Goal: Transaction & Acquisition: Purchase product/service

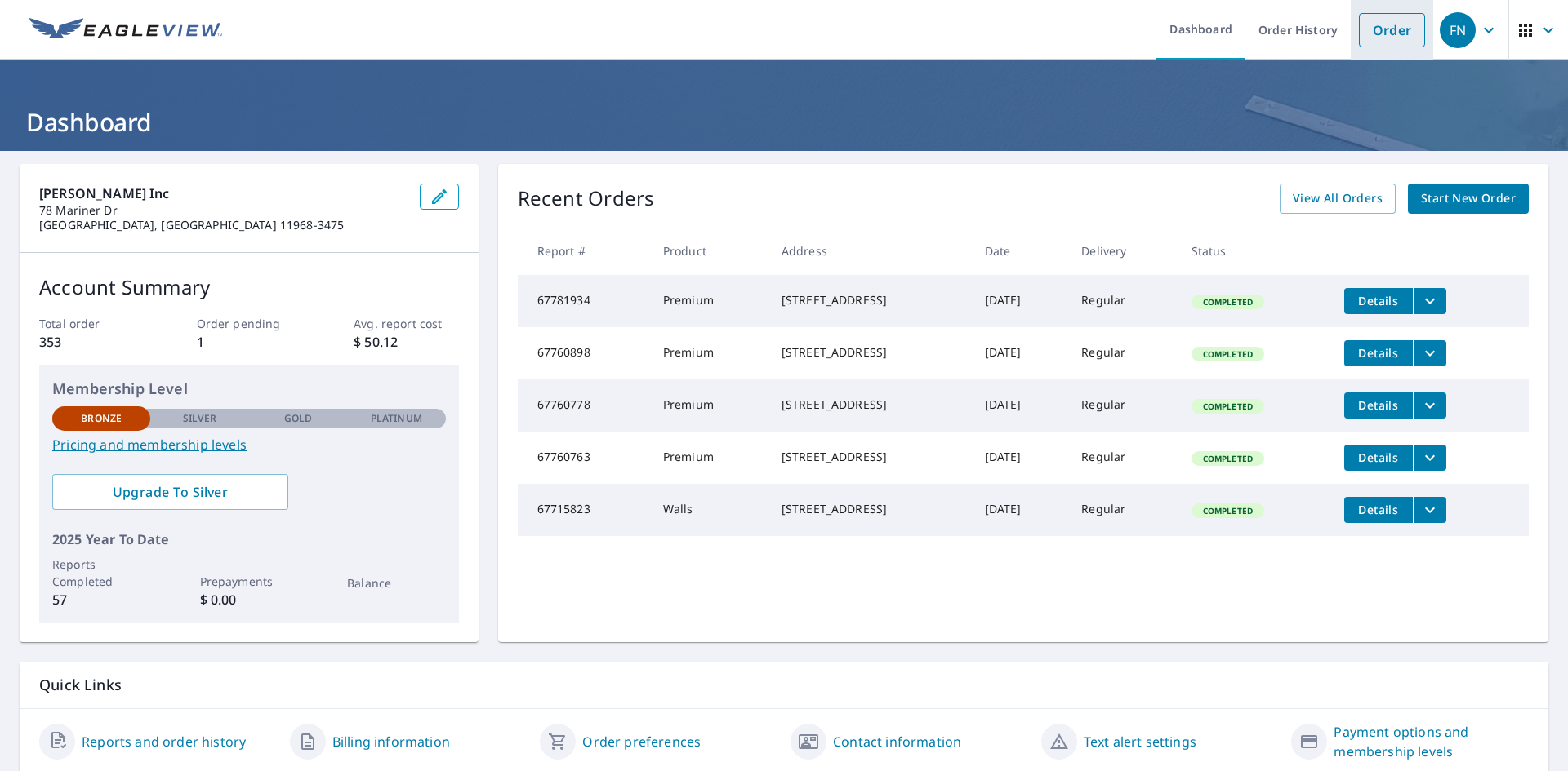
click at [1379, 24] on link "Order" at bounding box center [1392, 29] width 66 height 35
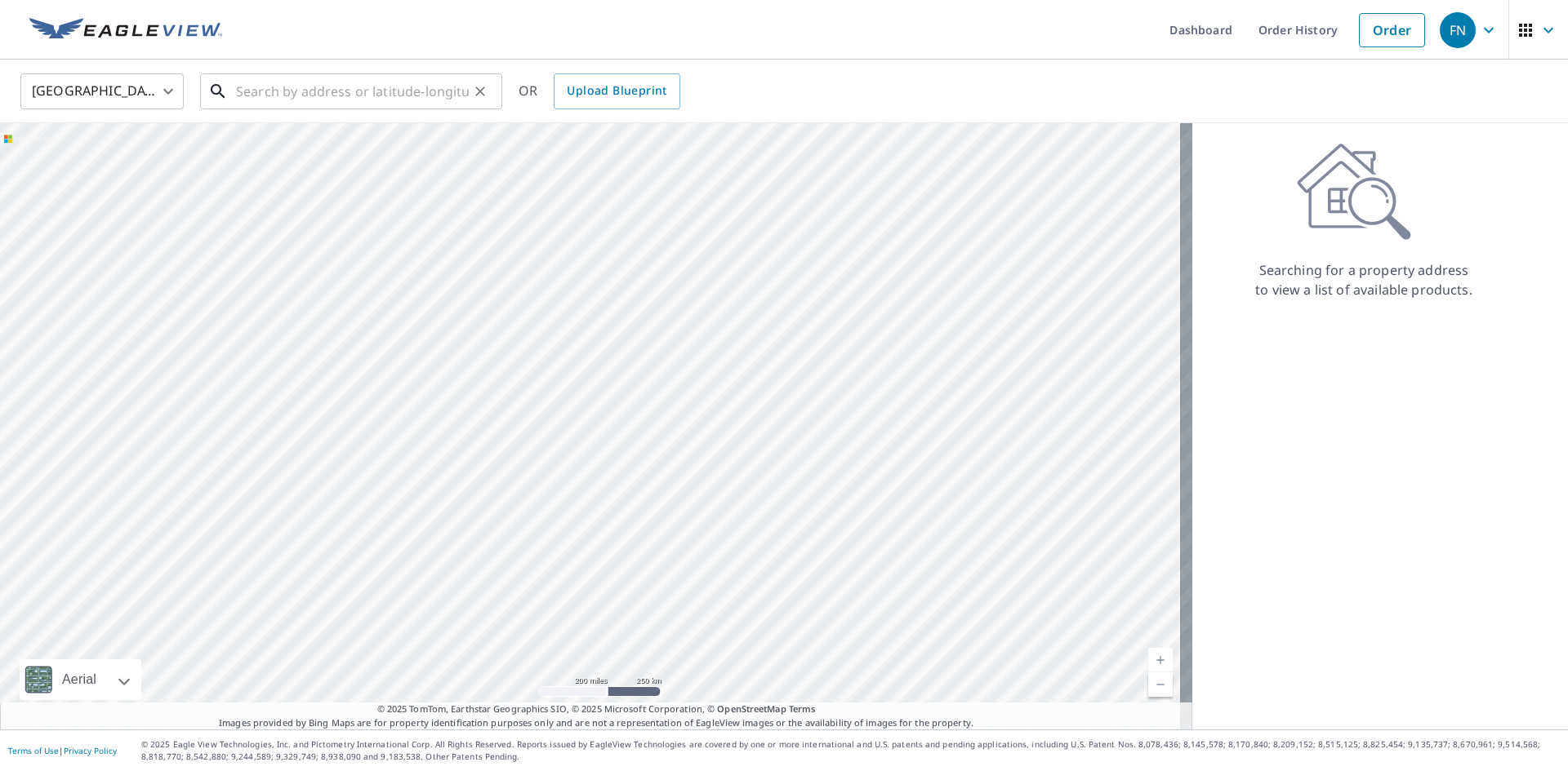
click at [336, 91] on input "text" at bounding box center [352, 91] width 233 height 46
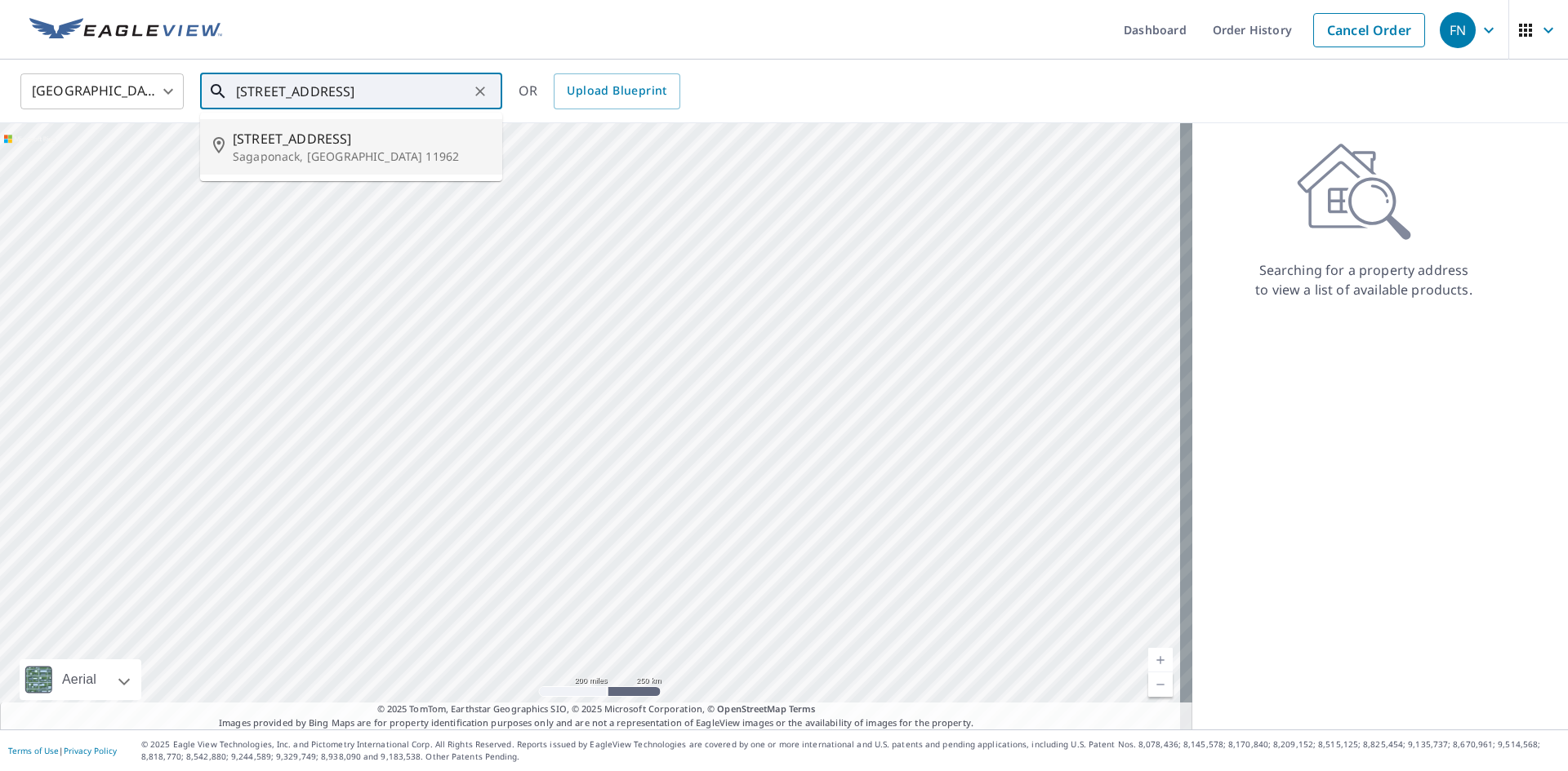
click at [326, 143] on span "[STREET_ADDRESS]" at bounding box center [361, 138] width 256 height 19
type input "[STREET_ADDRESS]"
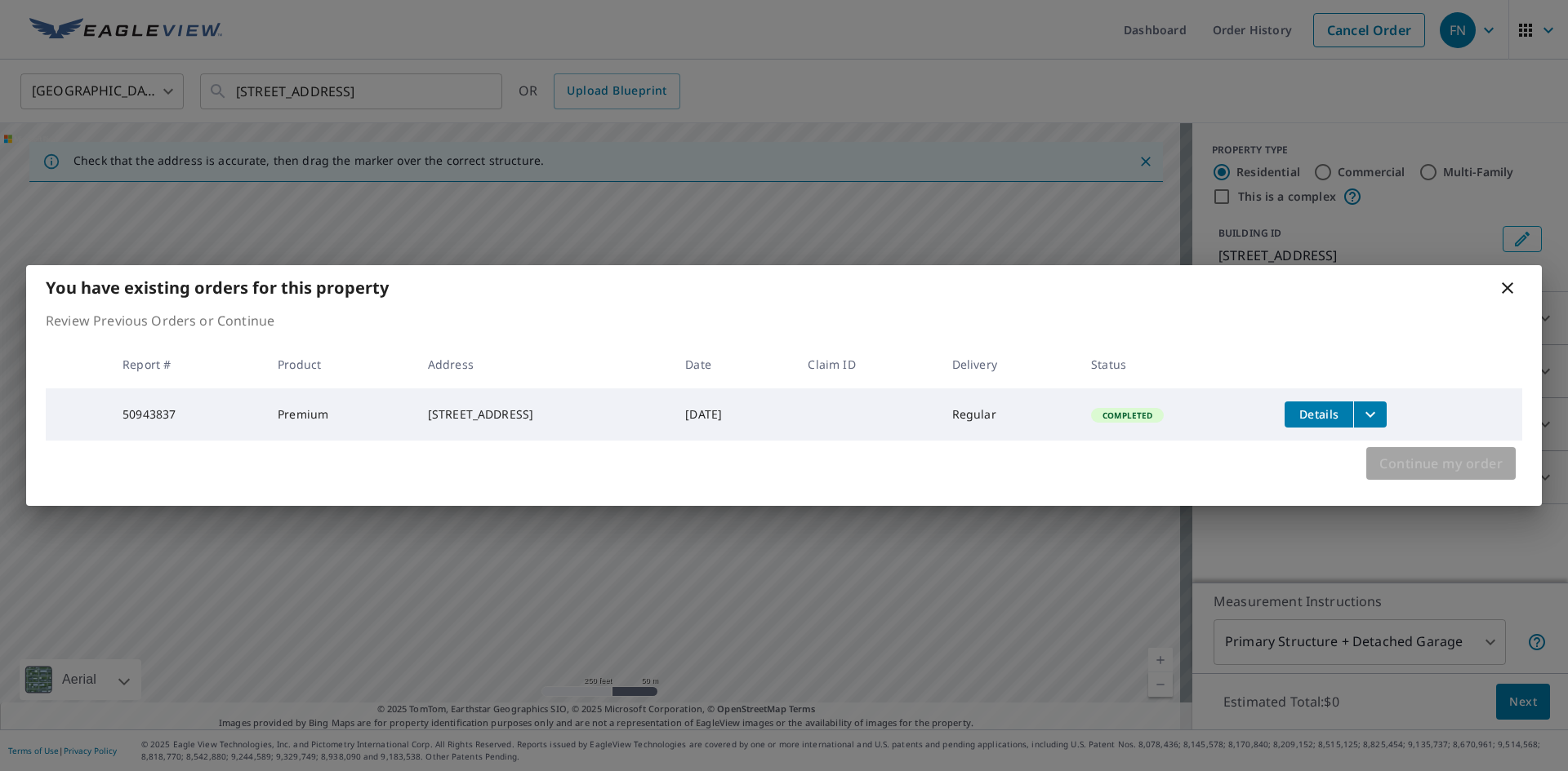
click at [1420, 474] on span "Continue my order" at bounding box center [1441, 463] width 123 height 23
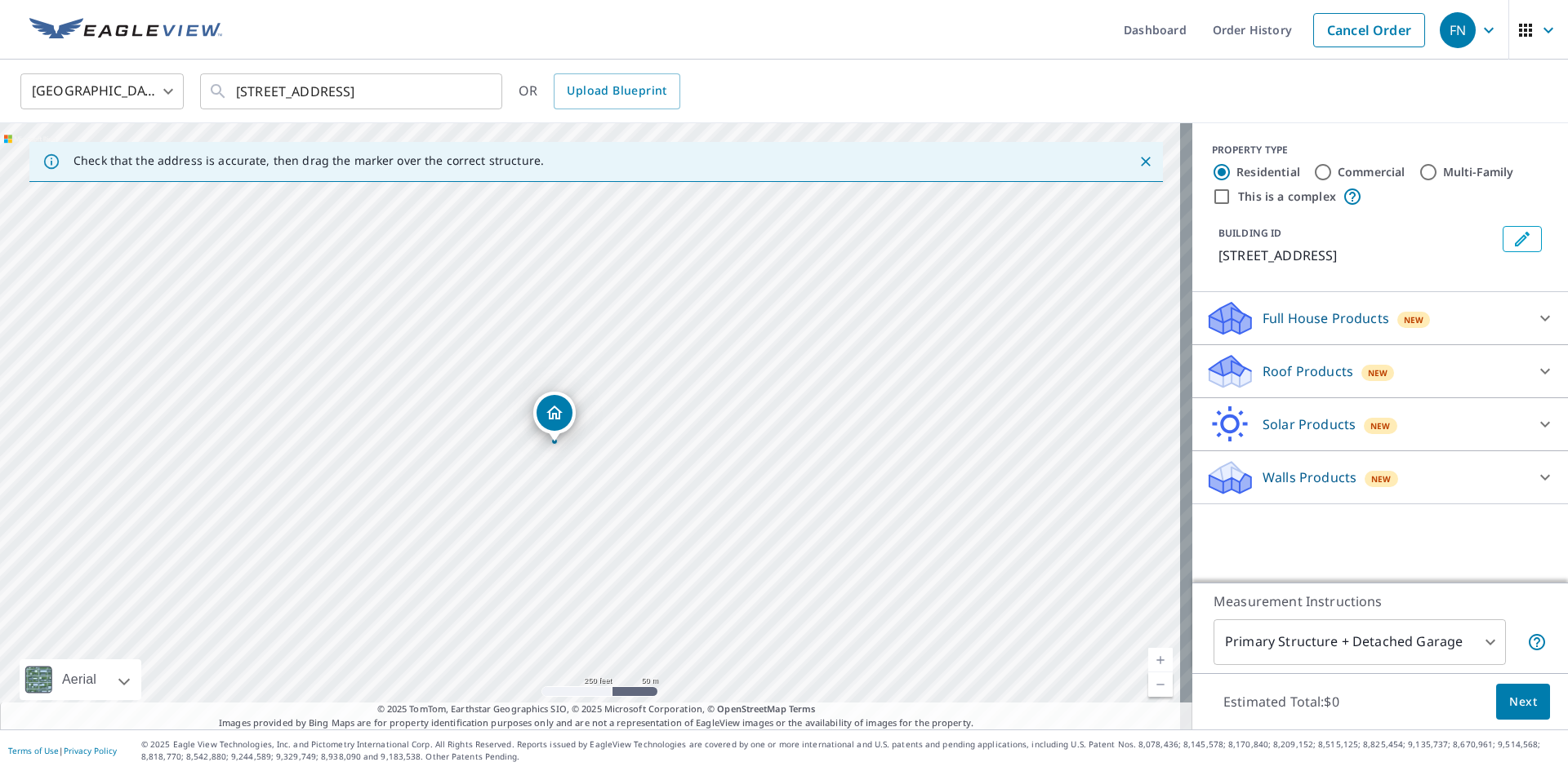
drag, startPoint x: 590, startPoint y: 399, endPoint x: 555, endPoint y: 416, distance: 38.9
click at [1148, 659] on link "Current Level 17, Zoom In" at bounding box center [1160, 660] width 24 height 24
click at [1148, 659] on link "Current Level 18, Zoom In" at bounding box center [1160, 660] width 24 height 24
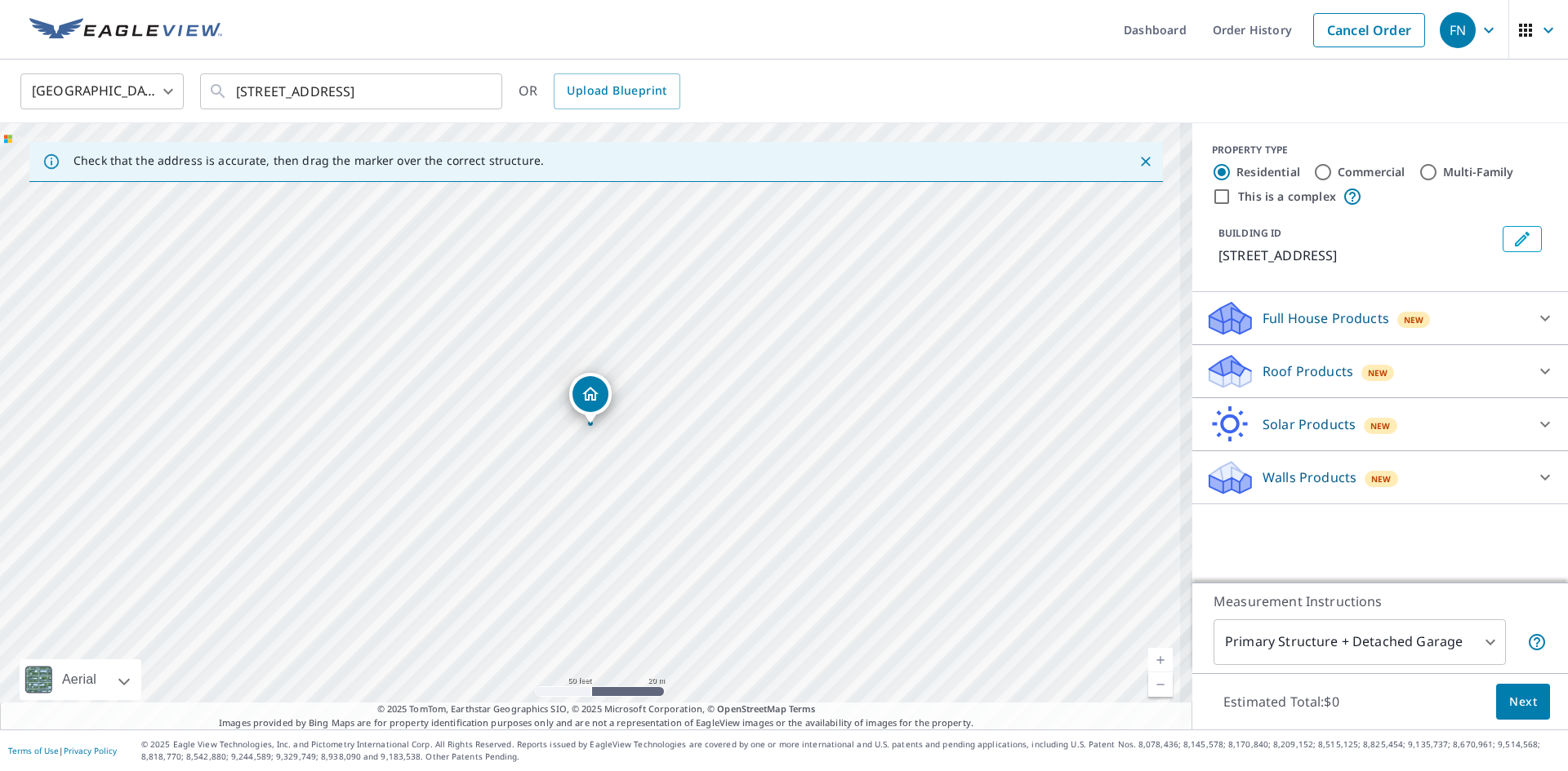
click at [1148, 659] on link "Current Level 19, Zoom In" at bounding box center [1160, 660] width 24 height 24
click at [1148, 659] on link "Current Level 20, Zoom In Disabled" at bounding box center [1160, 660] width 24 height 24
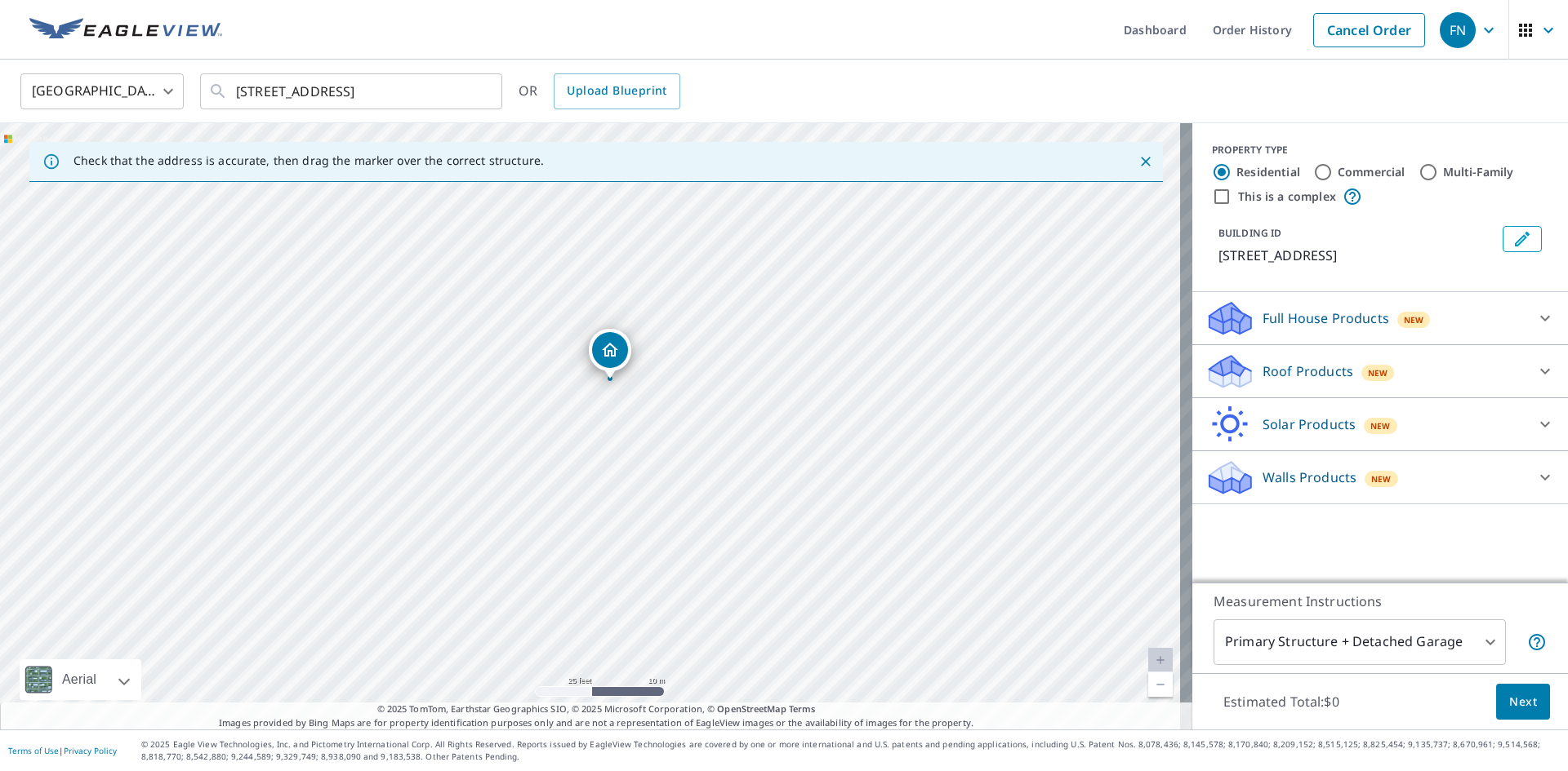
drag, startPoint x: 594, startPoint y: 397, endPoint x: 614, endPoint y: 352, distance: 49.2
click at [1538, 367] on icon at bounding box center [1544, 371] width 19 height 19
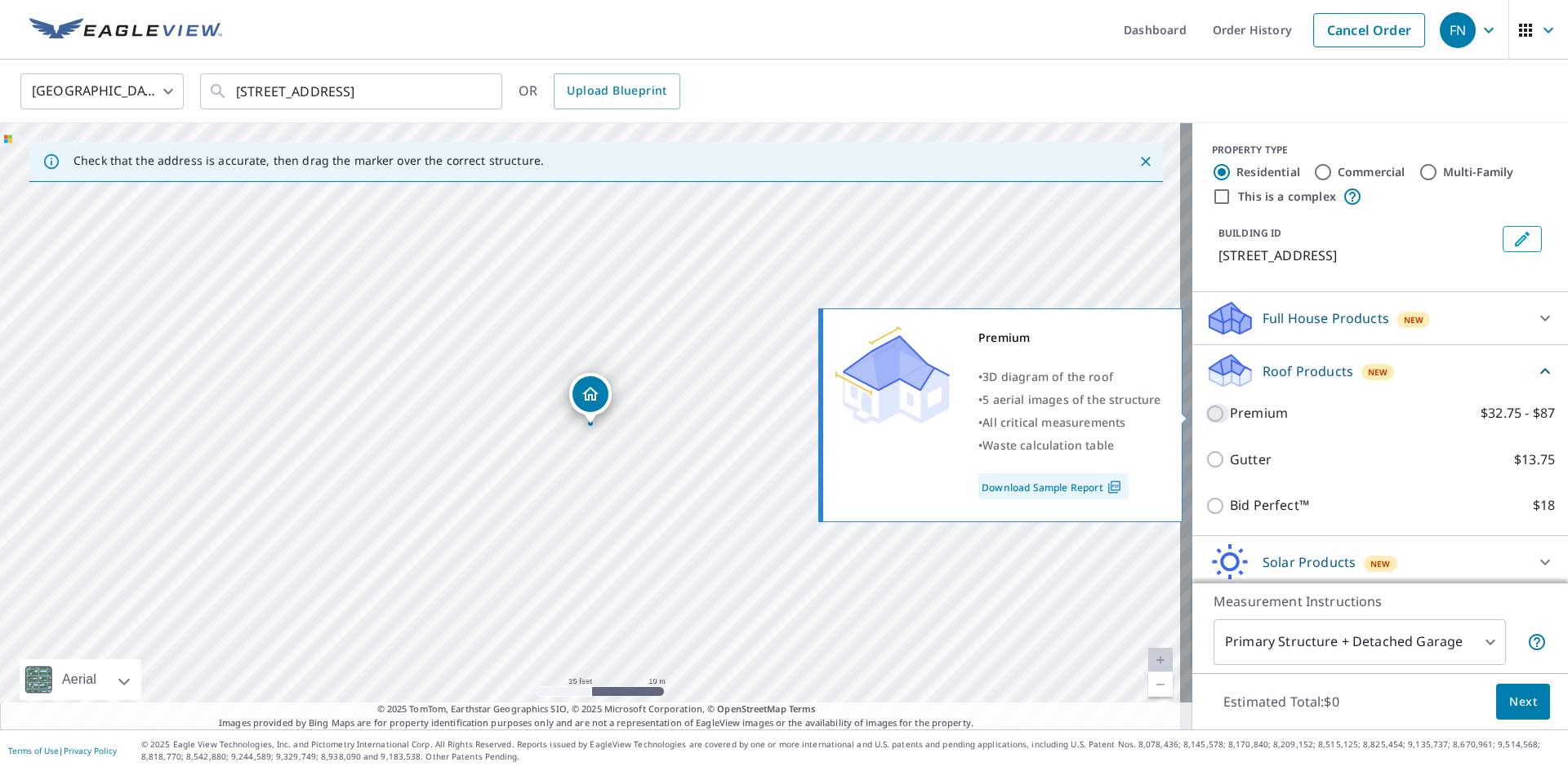
click at [1206, 415] on input "Premium $32.75 - $87" at bounding box center [1217, 414] width 24 height 19
checkbox input "true"
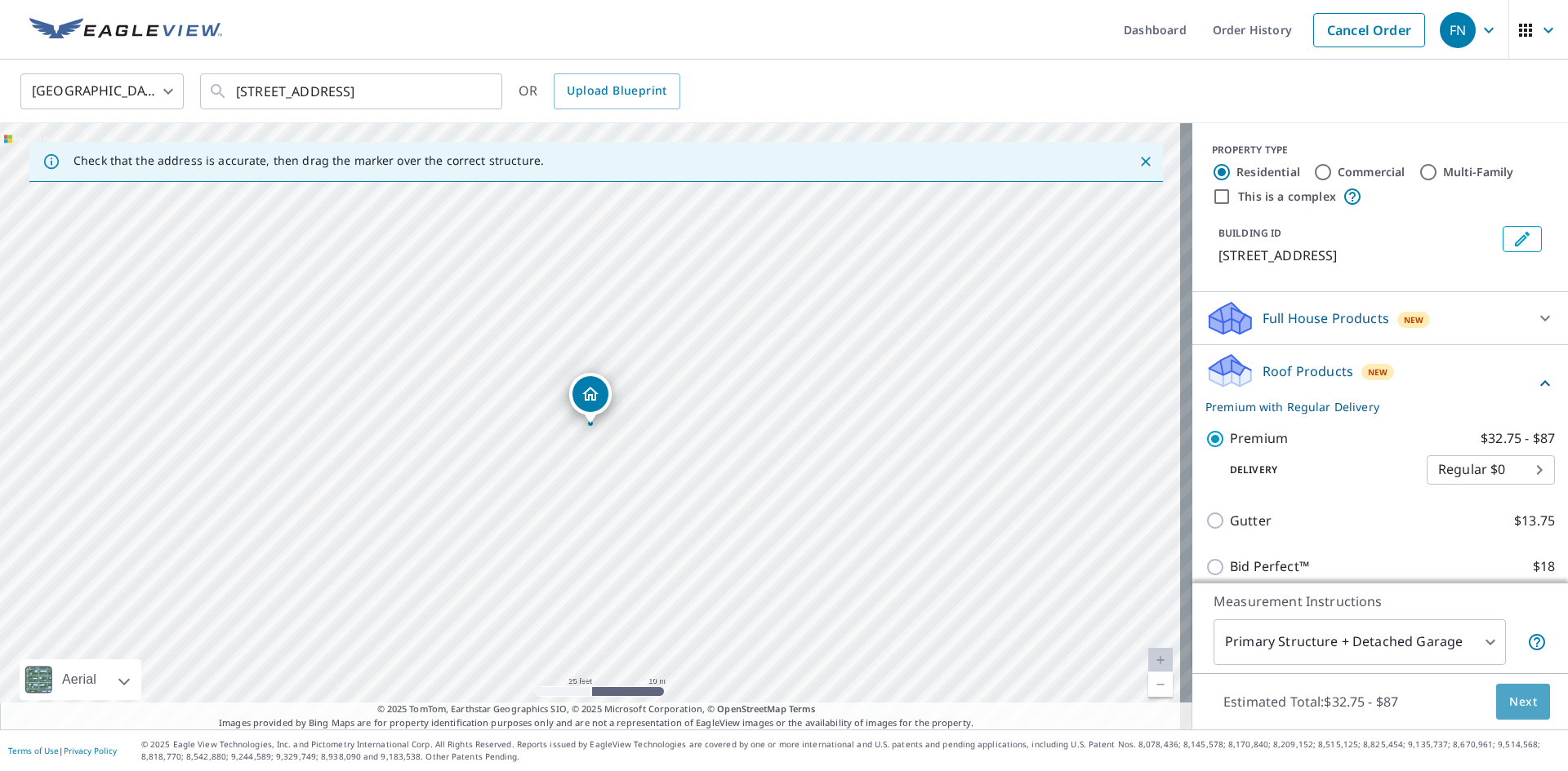
click at [1509, 693] on span "Next" at bounding box center [1522, 702] width 28 height 20
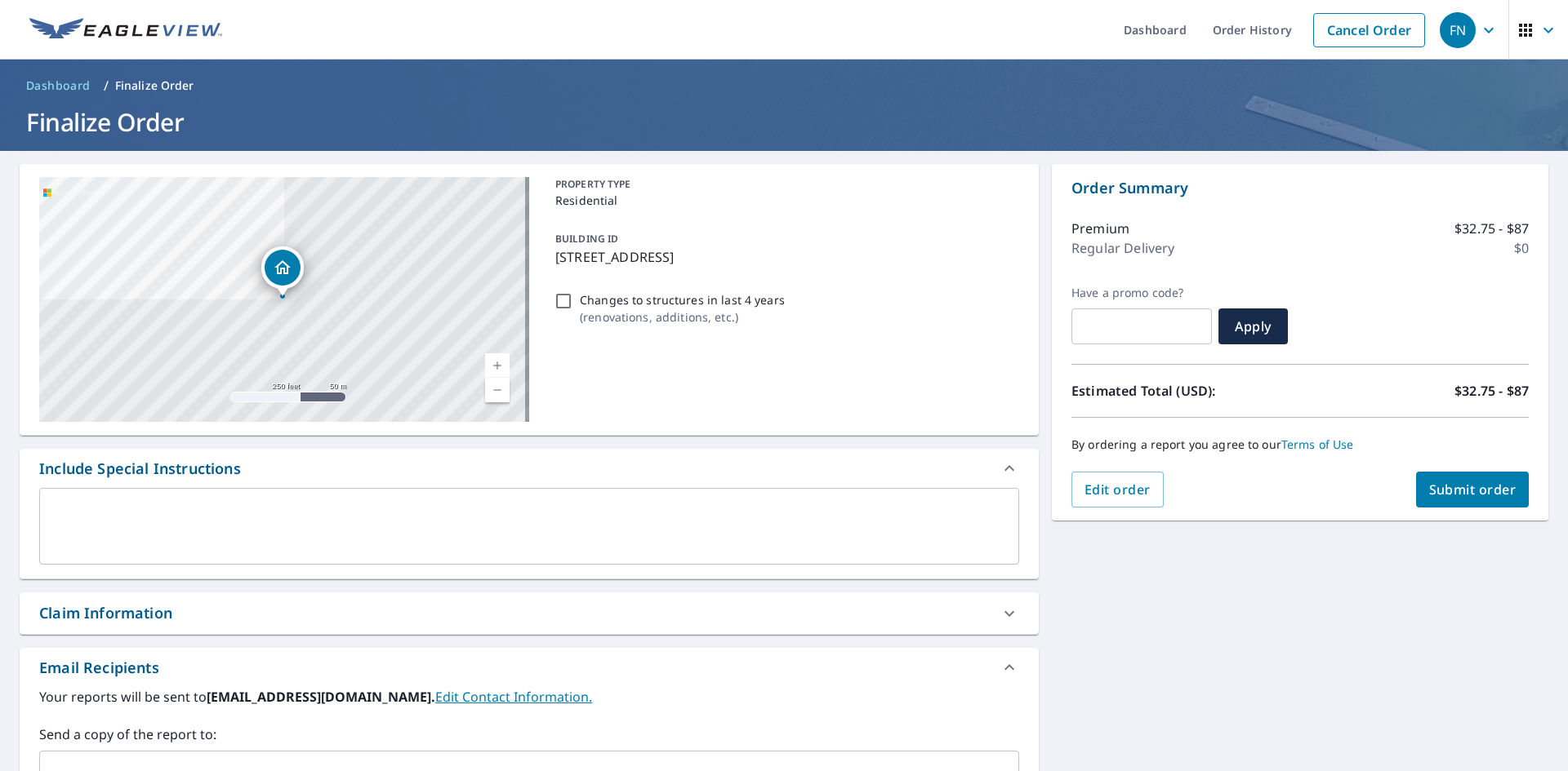
click at [57, 497] on div "x ​" at bounding box center [529, 526] width 980 height 77
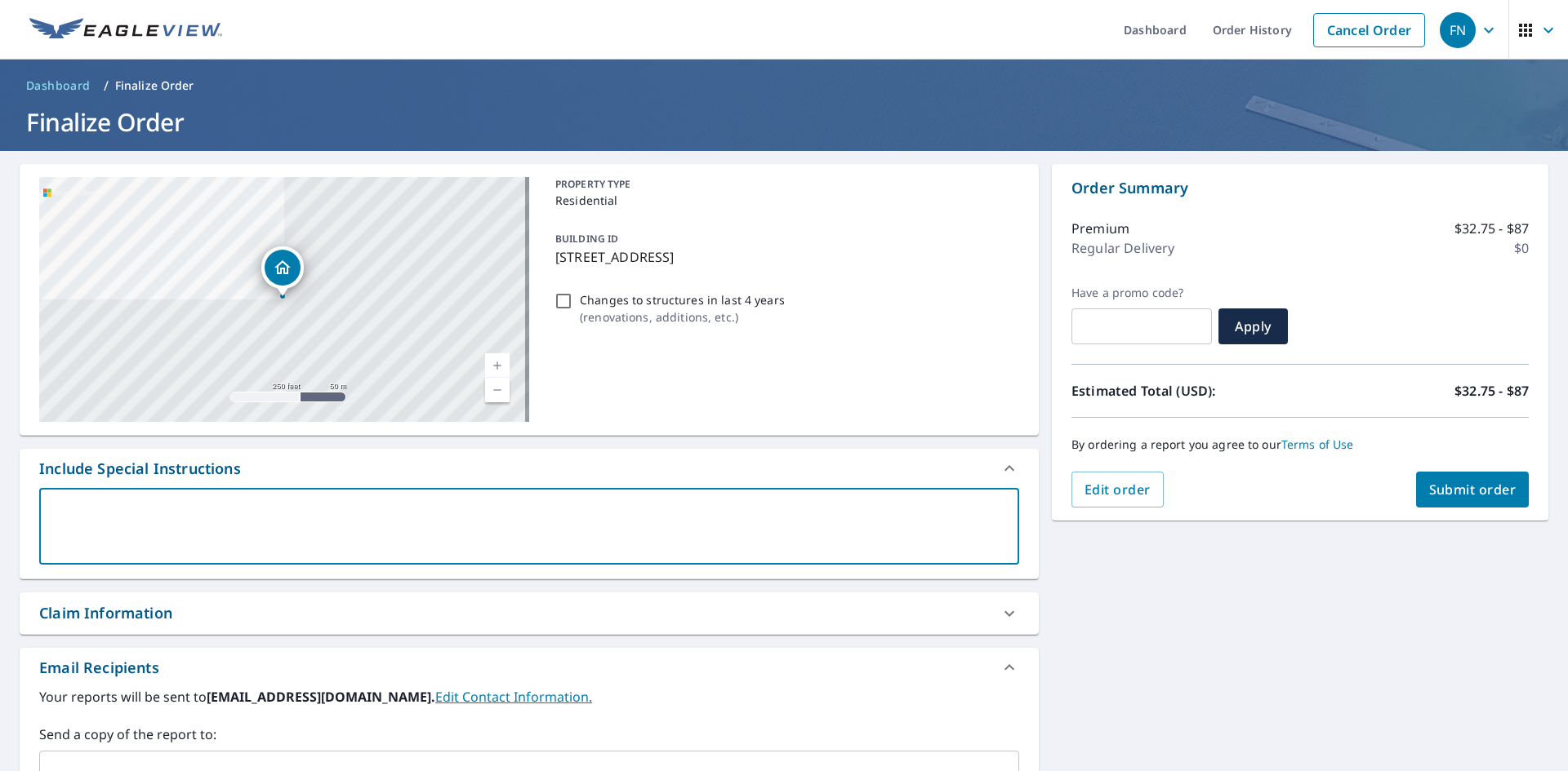
type textarea "T"
type textarea "x"
type textarea "Th"
type textarea "x"
type textarea "Thi"
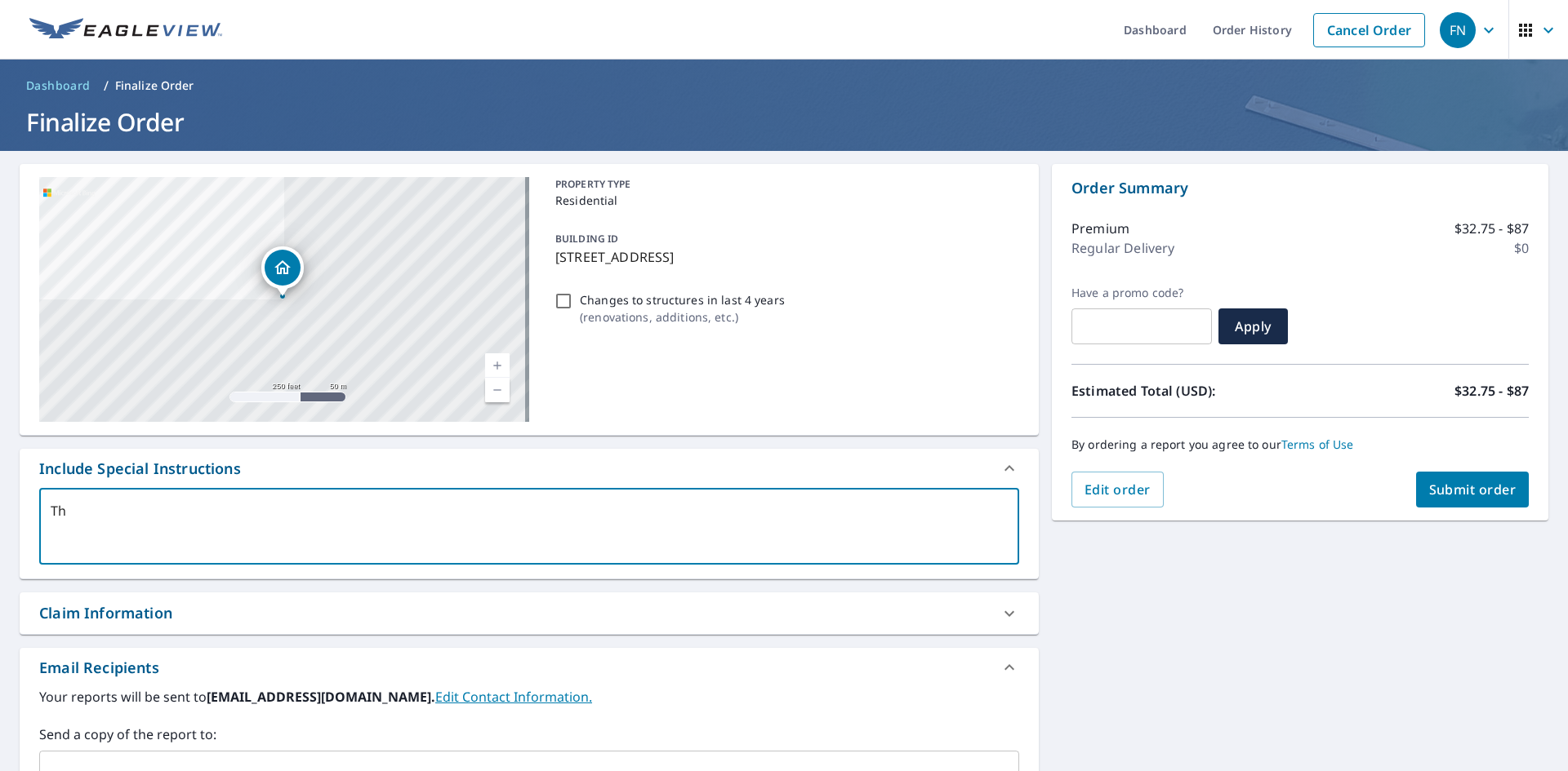
type textarea "x"
type textarea "This"
type textarea "x"
type textarea "This"
type textarea "x"
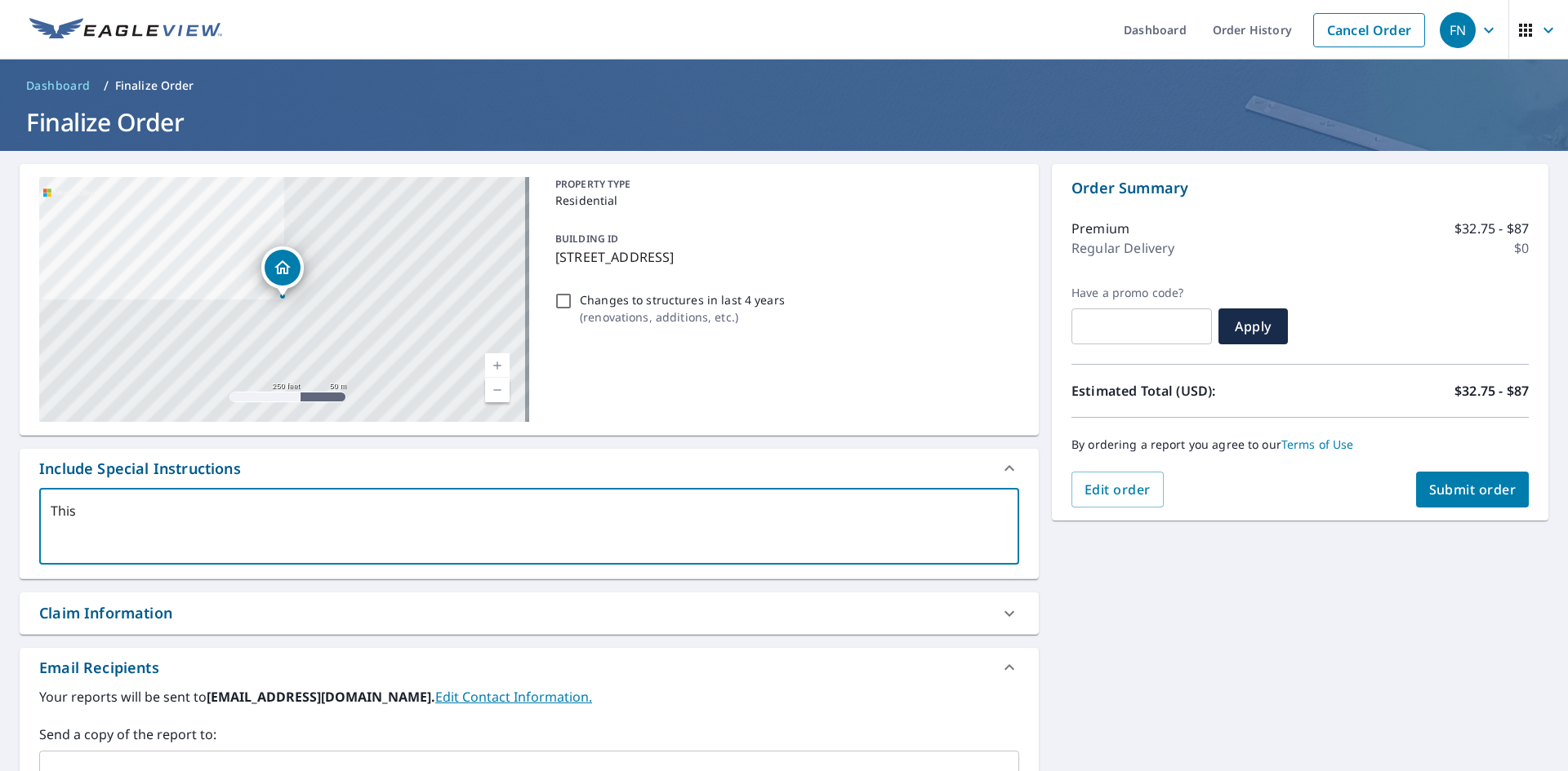
type textarea "This i"
type textarea "x"
type textarea "This is"
type textarea "x"
type textarea "This is"
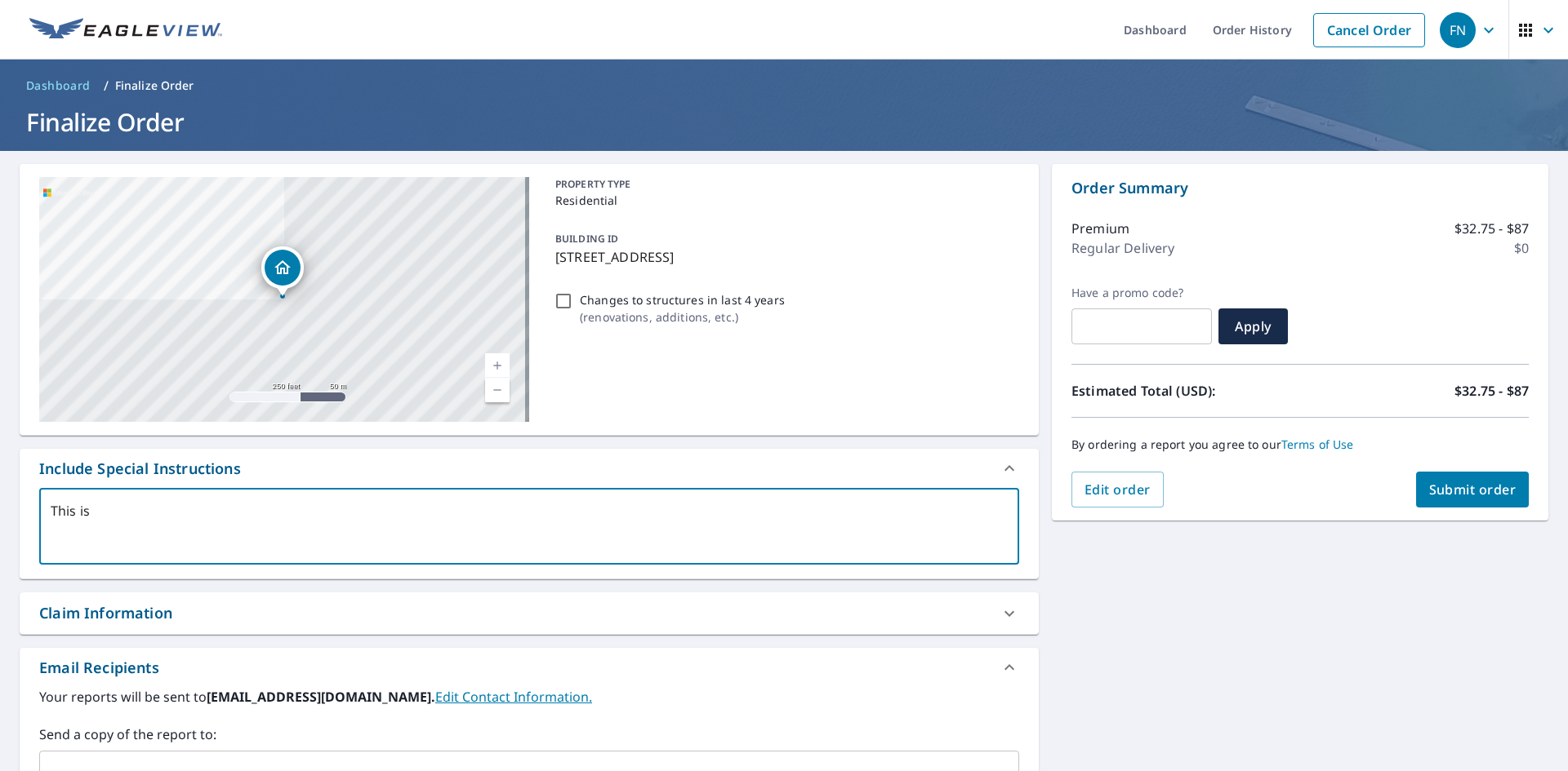
type textarea "x"
type textarea "This is t"
type textarea "x"
type textarea "This is th"
type textarea "x"
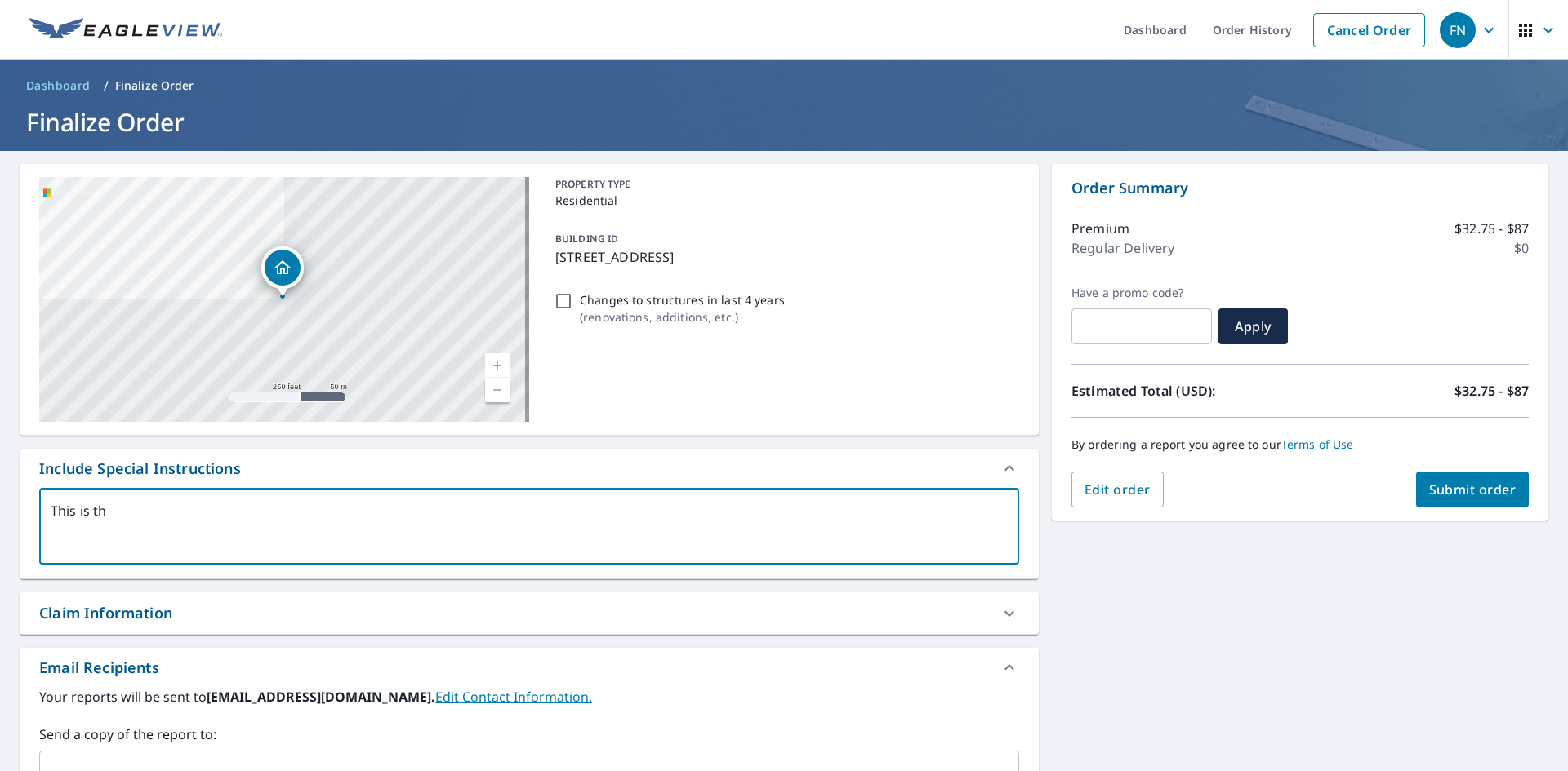
type textarea "This is the"
type textarea "x"
type textarea "This is the"
type textarea "x"
type textarea "This is the b"
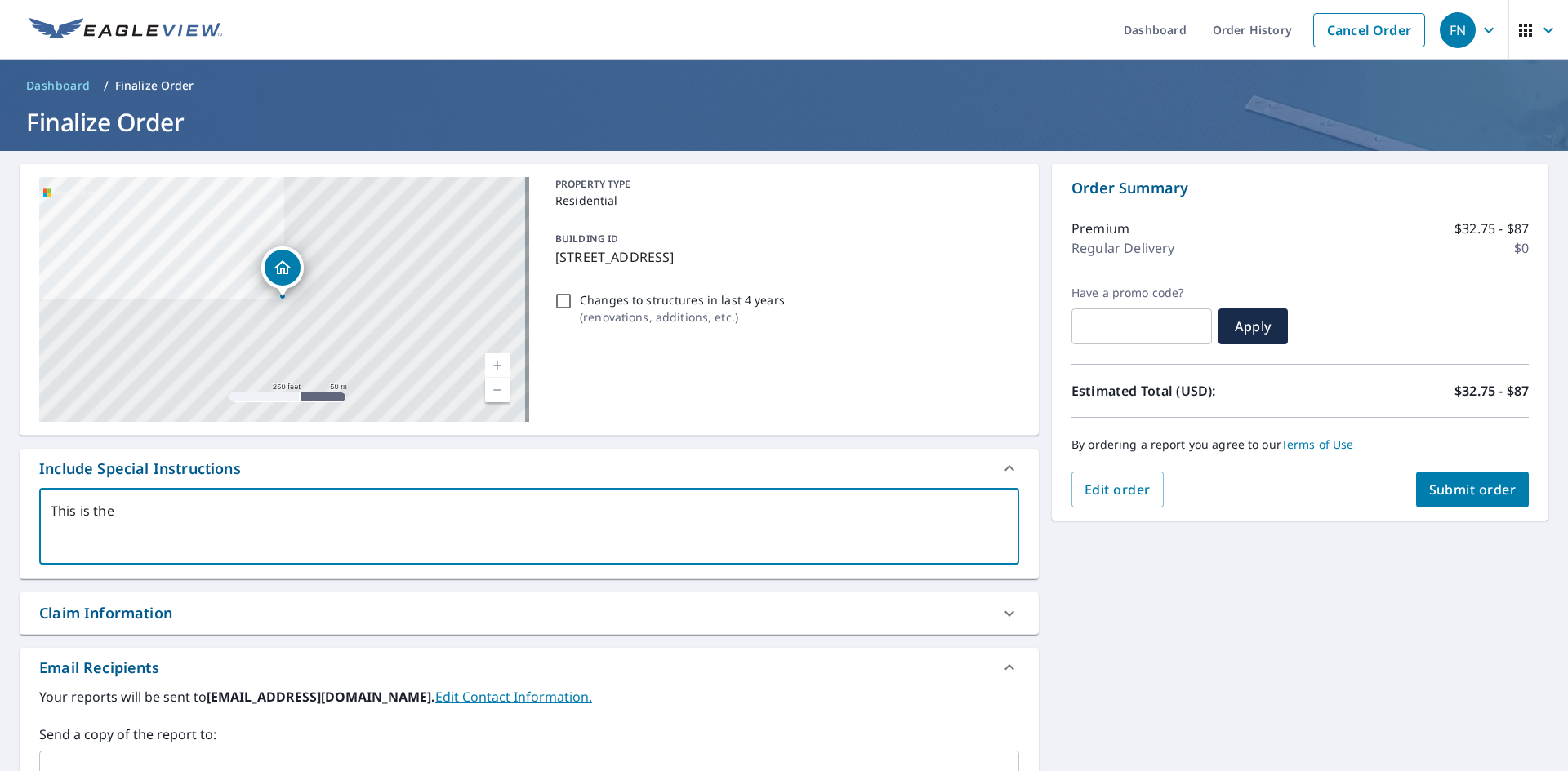
type textarea "x"
type textarea "This is the ba"
type textarea "x"
type textarea "This is the bar"
type textarea "x"
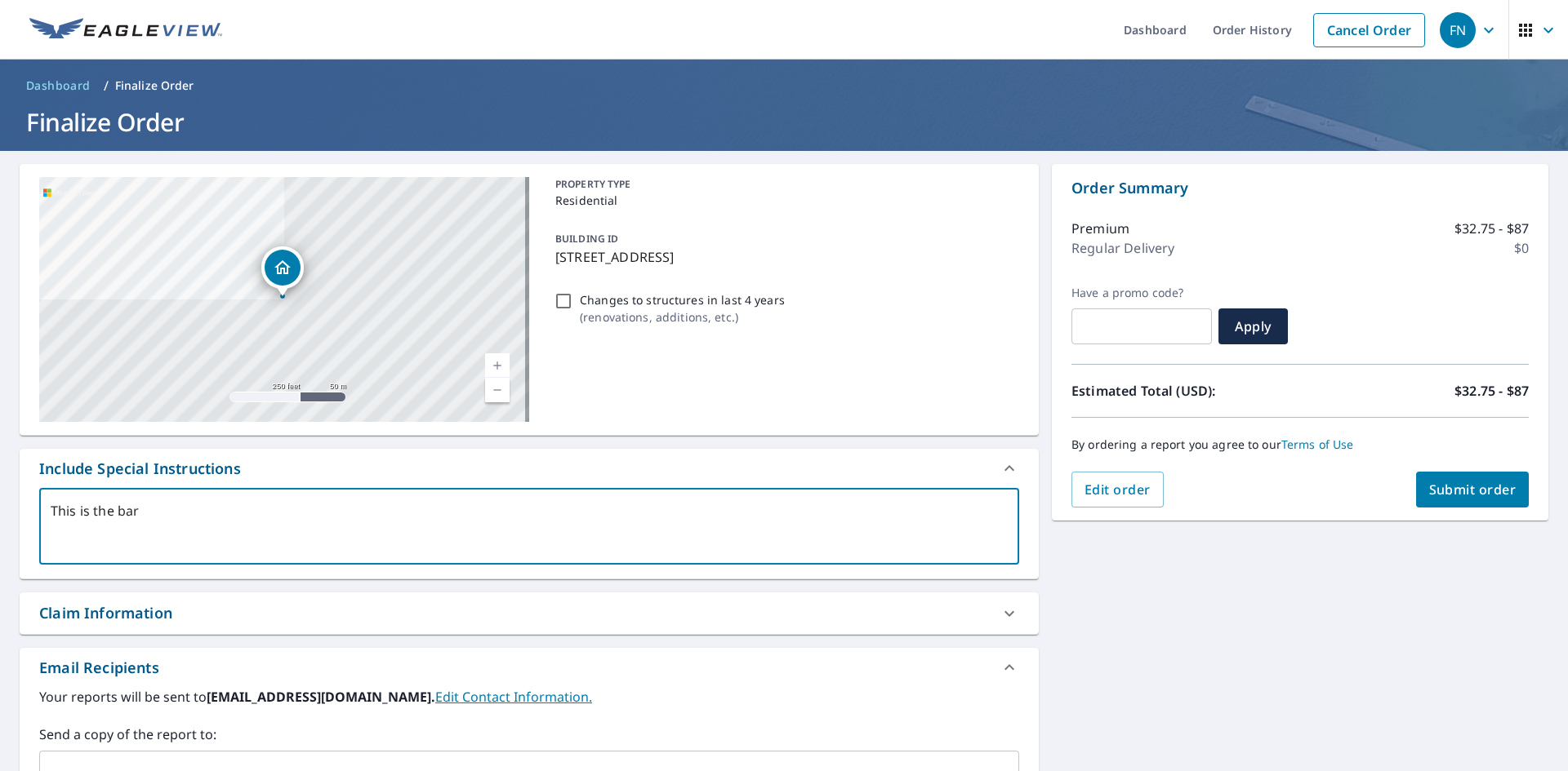
type textarea "This is the barn"
type textarea "x"
type textarea "This is the barn"
type textarea "x"
type textarea "This is the barn i"
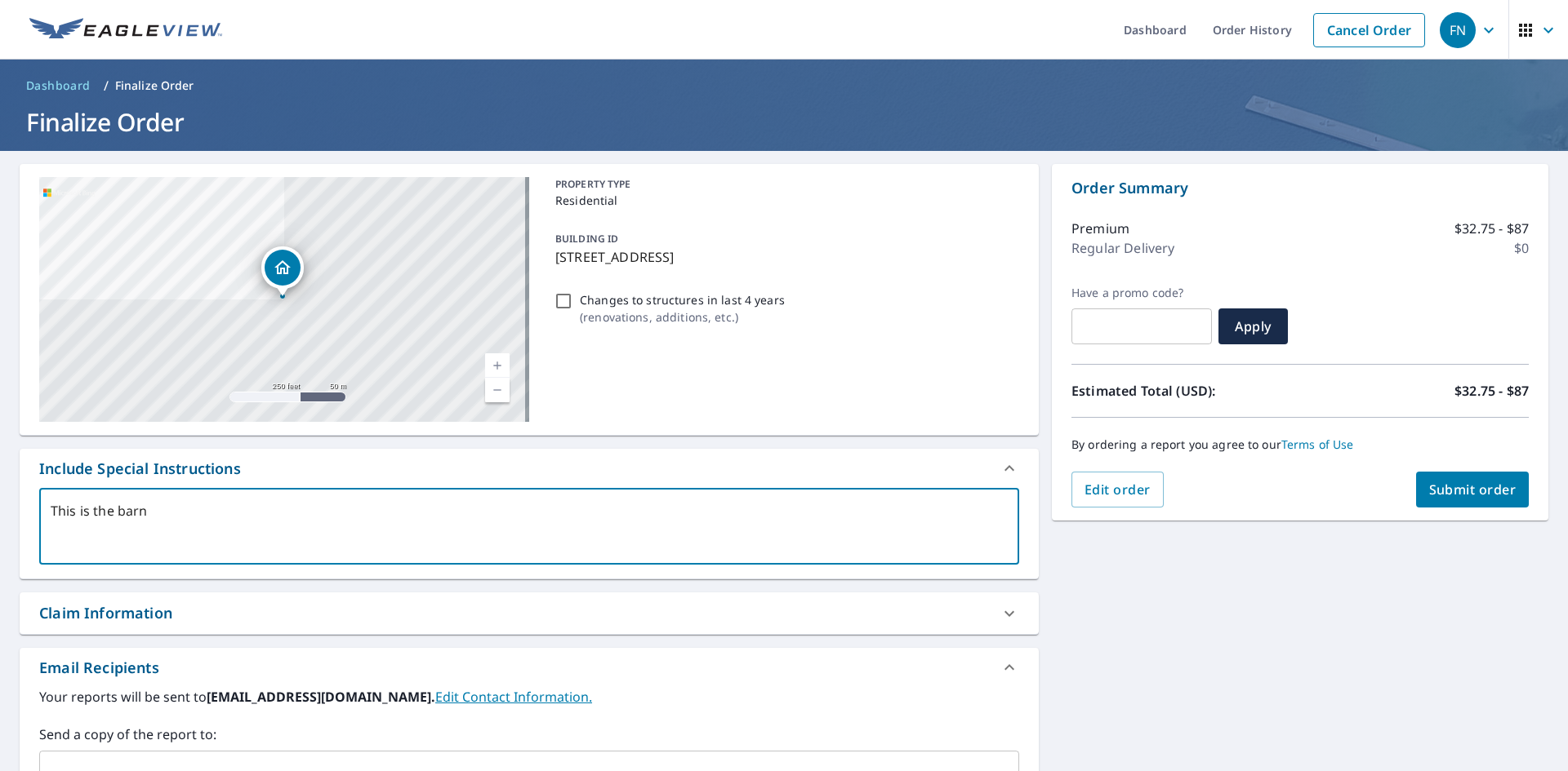
type textarea "x"
type textarea "This is the barn i"
type textarea "x"
type textarea "This is the barn i"
type textarea "x"
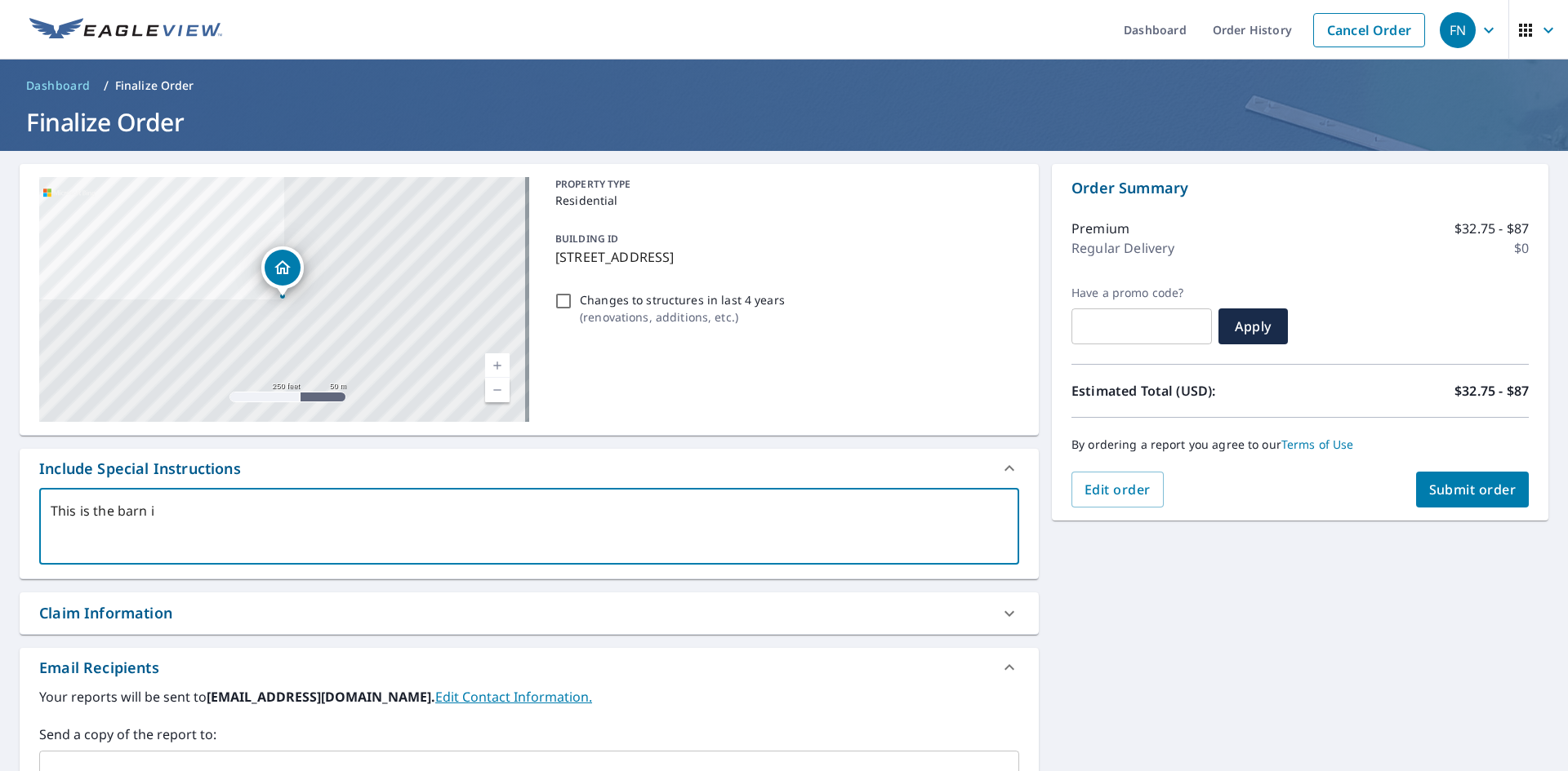
type textarea "This is the barn in"
type textarea "x"
type textarea "This is the barn in"
type textarea "x"
type textarea "This is the barn in t"
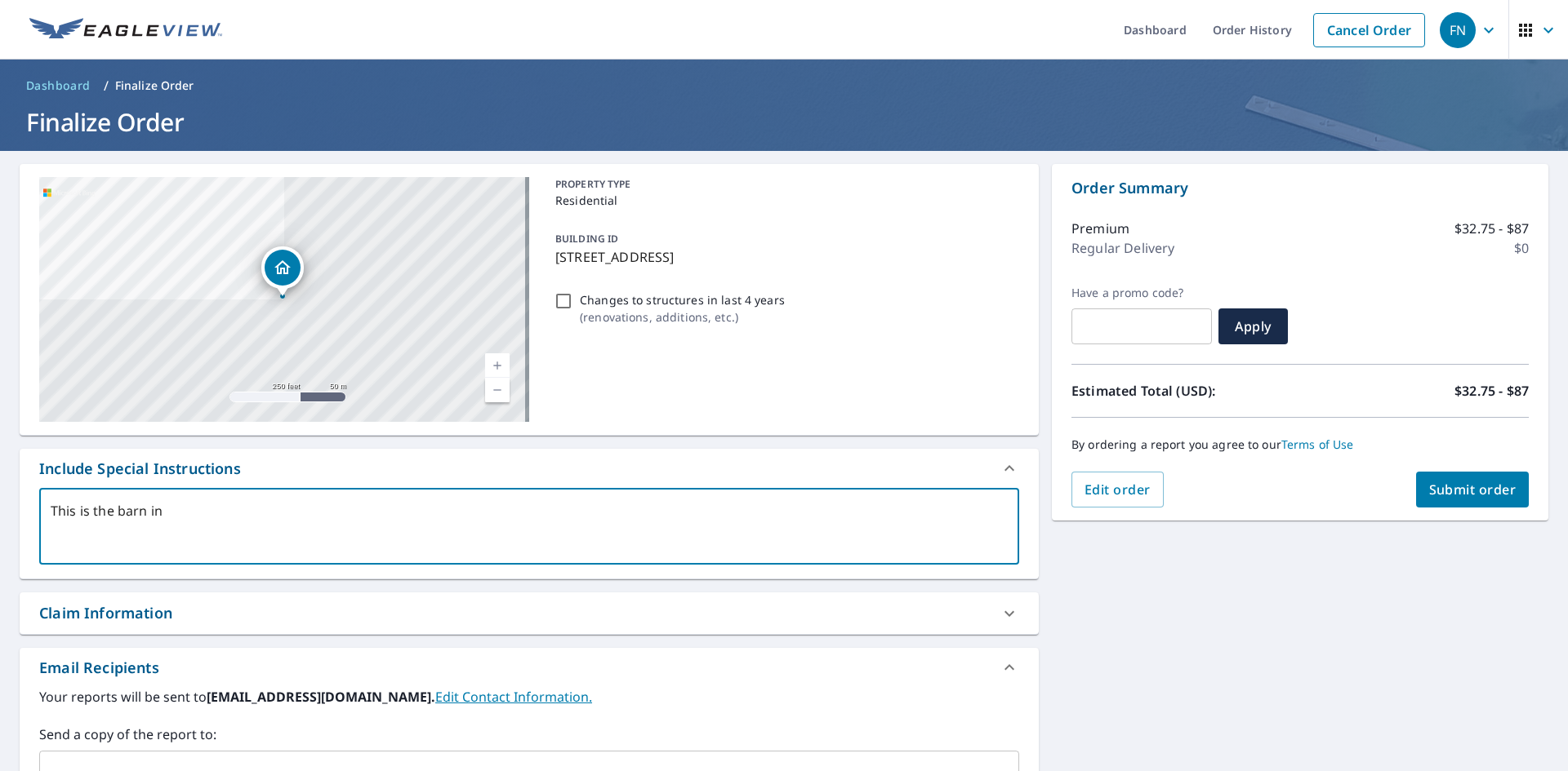
type textarea "x"
type textarea "This is the barn in th"
type textarea "x"
type textarea "This is the barn in the"
type textarea "x"
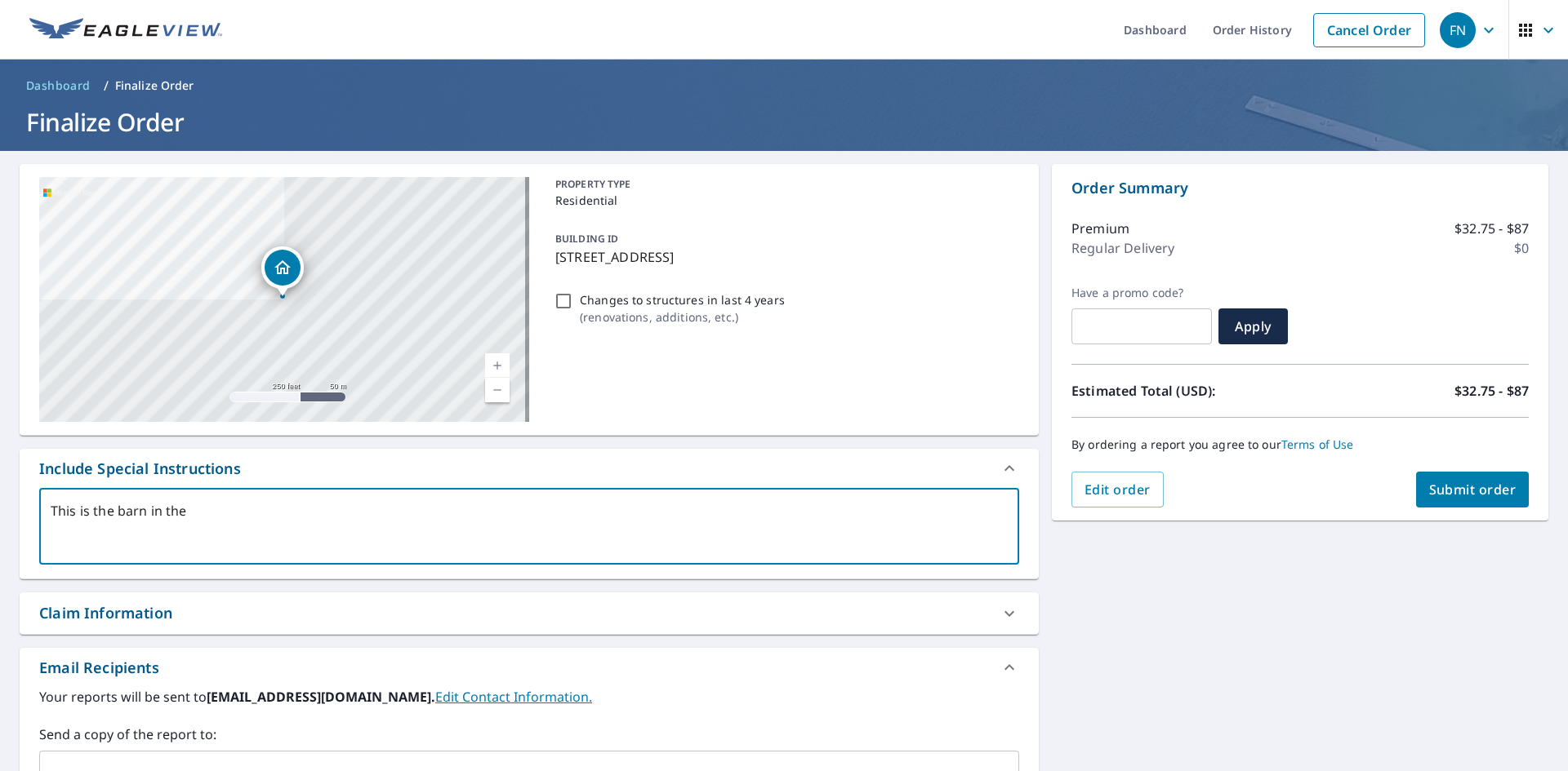
type textarea "This is the barn in the"
type textarea "x"
type textarea "This is the barn in the b"
type textarea "x"
type textarea "This is the barn in the ba"
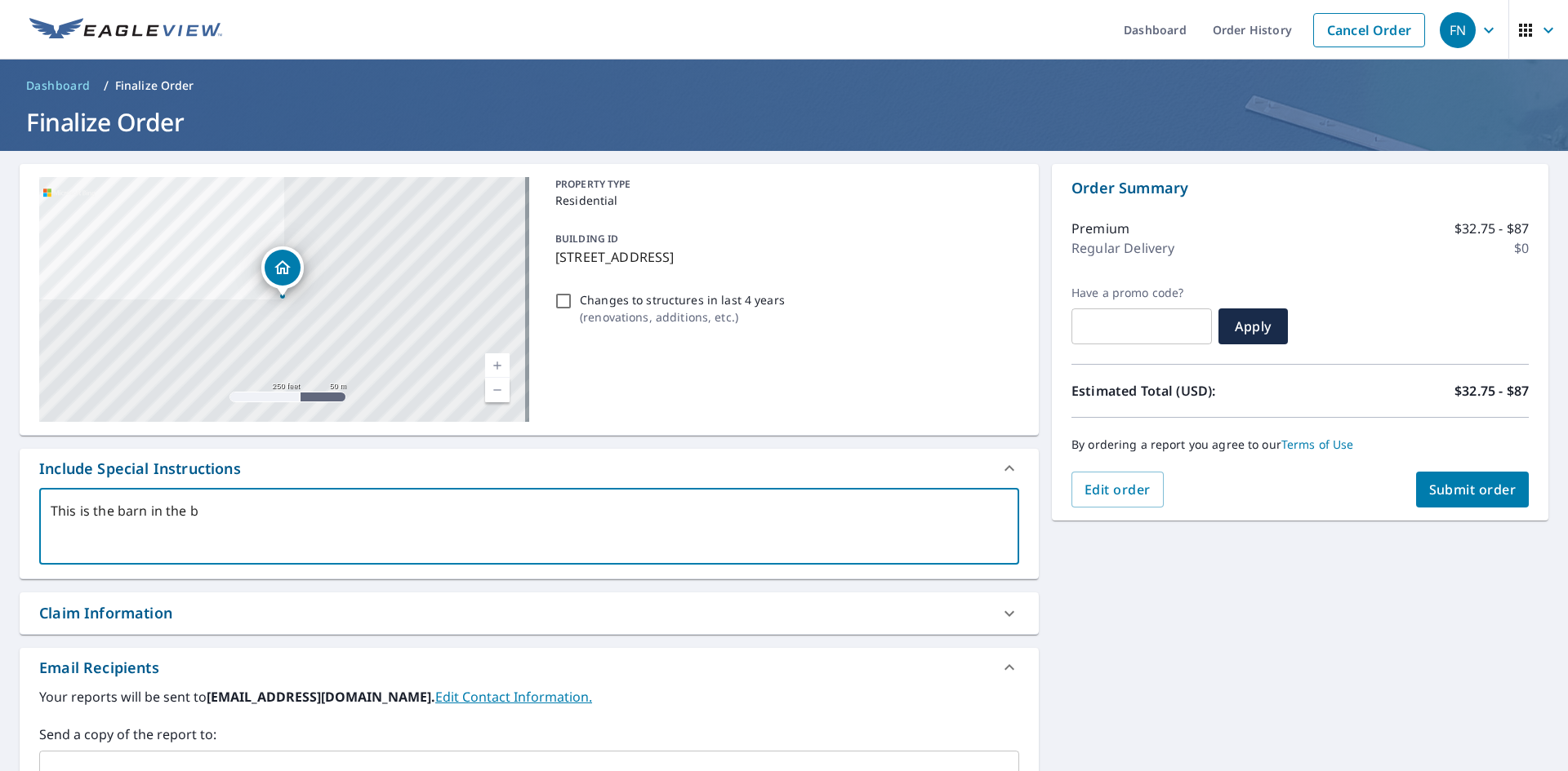
type textarea "x"
type textarea "This is the barn in the bac"
type textarea "x"
type textarea "This is the barn in the back"
type textarea "x"
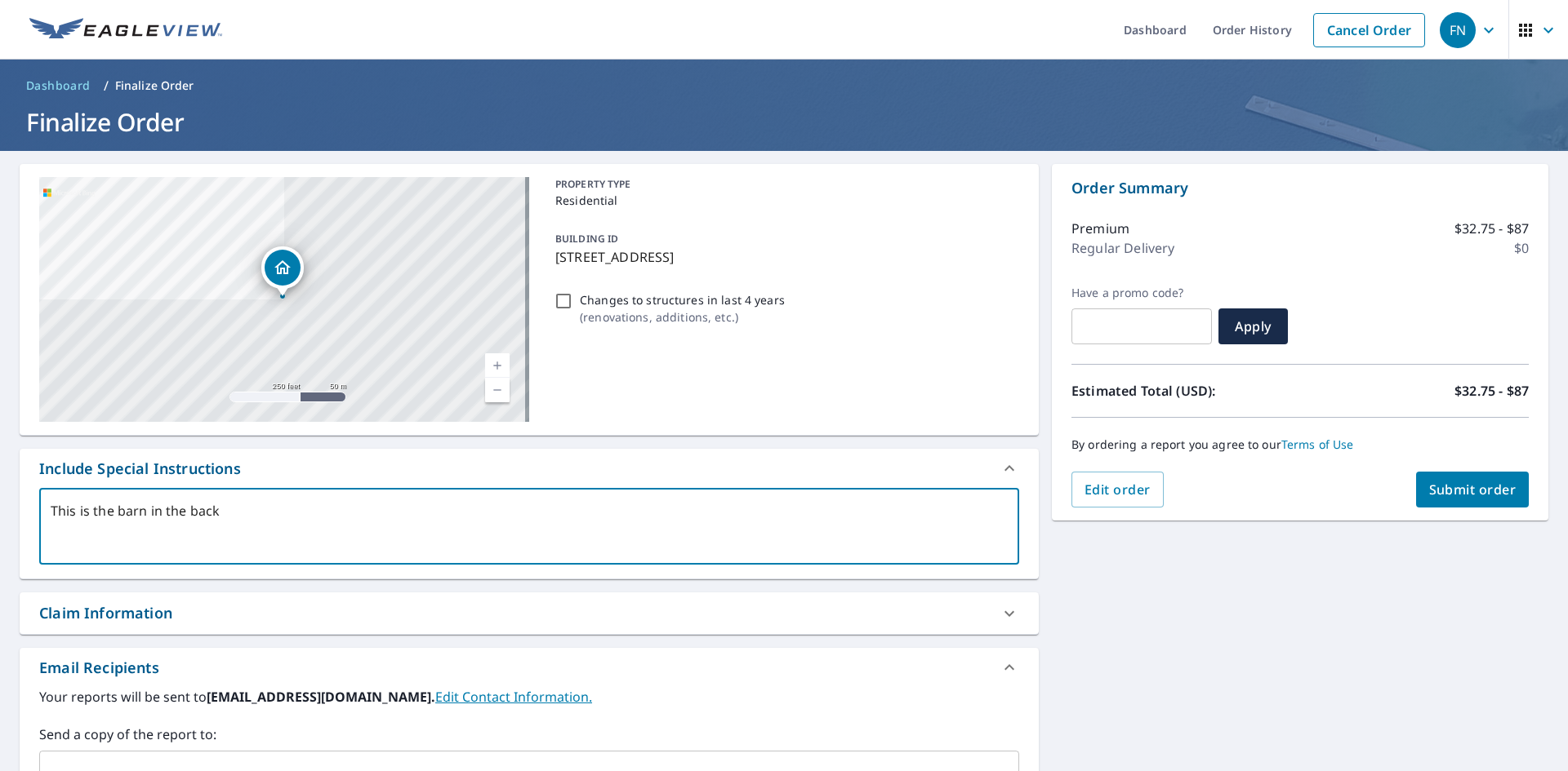
type textarea "This is the barn in the back"
type textarea "x"
type textarea "This is the barn in the back y"
type textarea "x"
type textarea "This is the barn in the back ya"
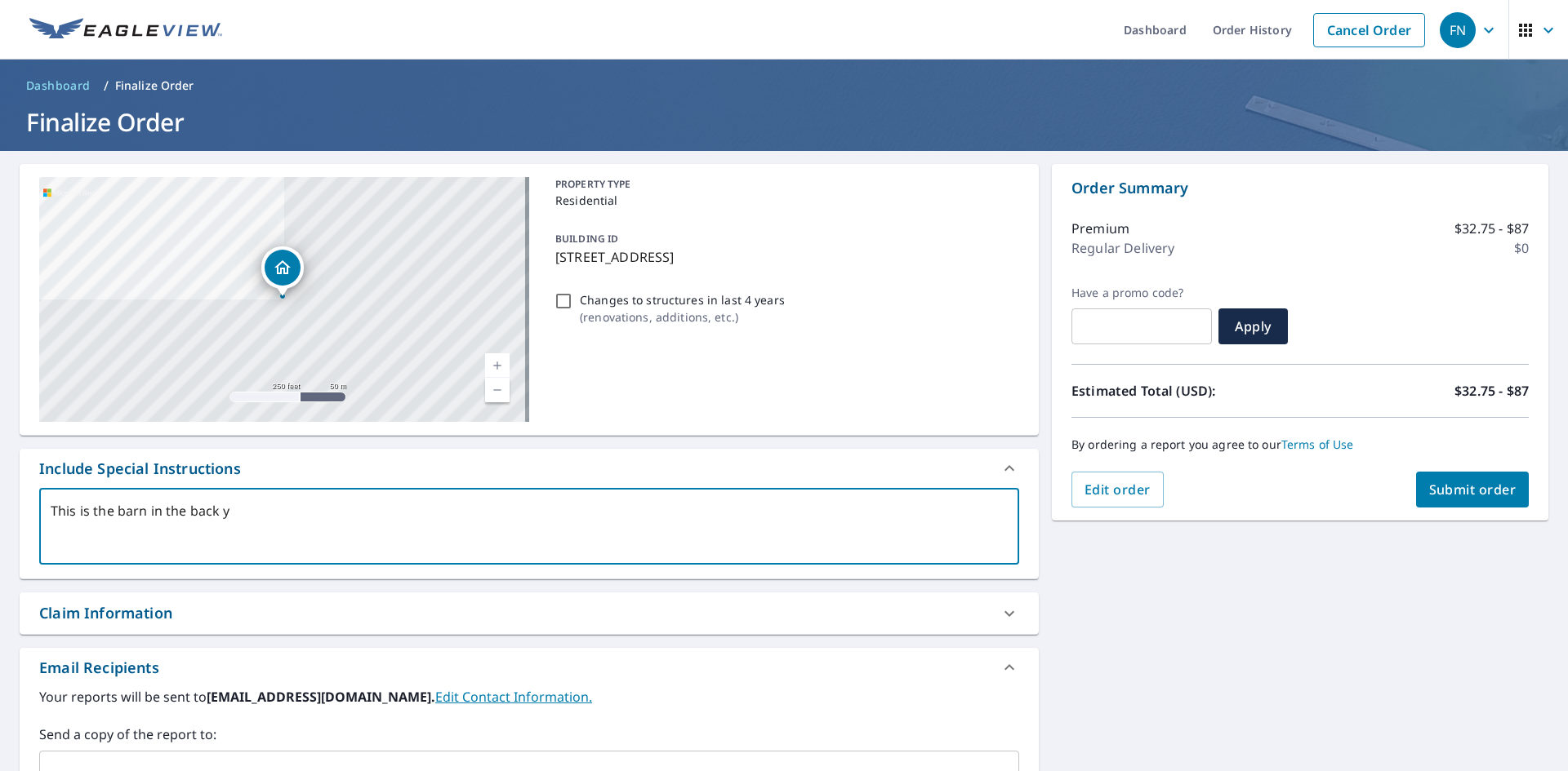
type textarea "x"
type textarea "This is the barn in the back yar"
type textarea "x"
type textarea "This is the barn in the back yard"
type textarea "x"
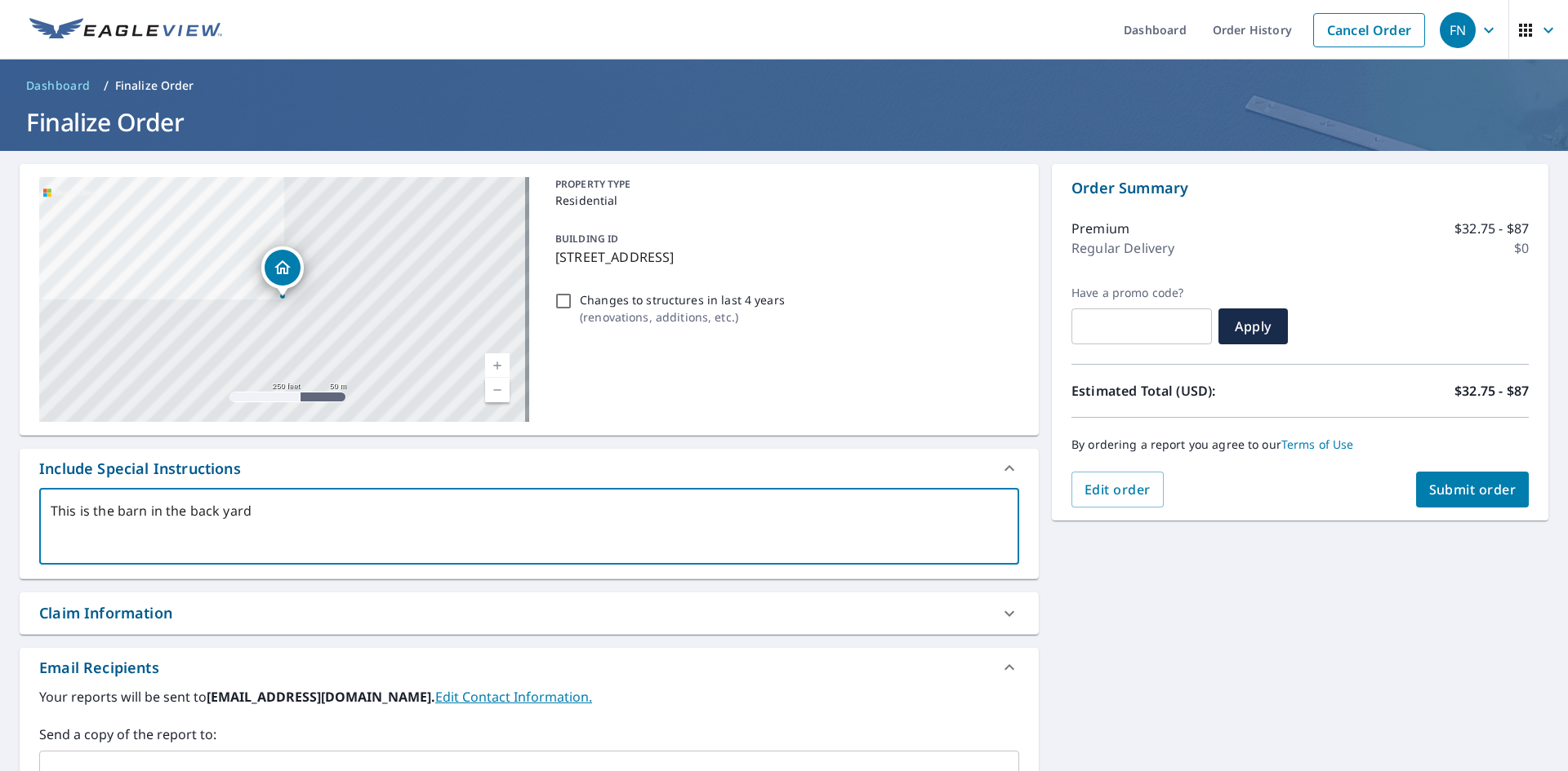
type textarea "This is the barn in the back yard."
type textarea "x"
type textarea "This is the barn in the back yard."
click at [1459, 485] on span "Submit order" at bounding box center [1473, 490] width 88 height 18
type textarea "x"
